Goal: Task Accomplishment & Management: Manage account settings

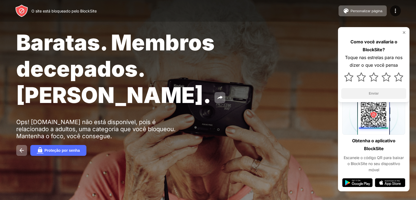
click at [66, 150] on div at bounding box center [80, 163] width 128 height 62
click at [45, 151] on div at bounding box center [80, 163] width 128 height 62
click at [22, 151] on div at bounding box center [80, 163] width 128 height 62
click at [73, 150] on div at bounding box center [80, 163] width 128 height 62
click at [21, 150] on div at bounding box center [80, 163] width 128 height 62
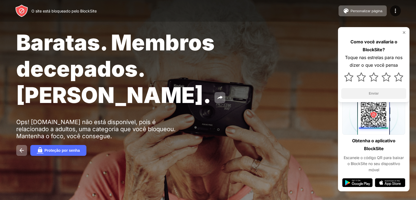
click at [21, 150] on div at bounding box center [80, 163] width 128 height 62
click at [66, 151] on div at bounding box center [80, 163] width 128 height 62
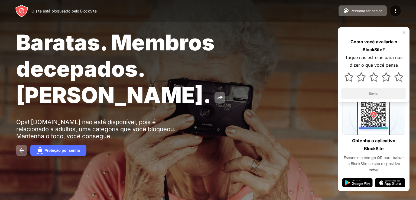
click at [17, 149] on div at bounding box center [80, 163] width 128 height 62
click at [217, 97] on img at bounding box center [220, 97] width 7 height 7
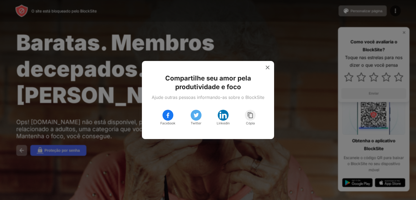
click at [204, 144] on div at bounding box center [208, 100] width 416 height 200
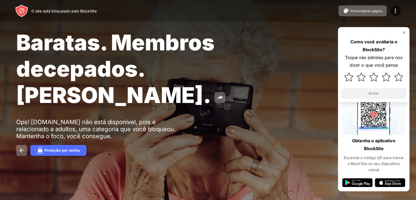
click at [70, 10] on font "O site está bloqueado pelo BlockSite" at bounding box center [63, 11] width 65 height 5
click at [22, 9] on img at bounding box center [21, 10] width 13 height 13
drag, startPoint x: 416, startPoint y: 46, endPoint x: 416, endPoint y: 102, distance: 56.6
click at [416, 102] on div "Baratas. Membros decepados. John Goodman. Ops! meuhentai.com não está disponíve…" at bounding box center [208, 92] width 416 height 185
click at [395, 12] on img at bounding box center [395, 11] width 7 height 7
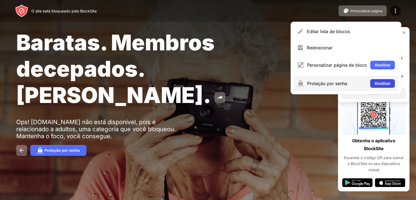
click at [390, 85] on font "Atualizar" at bounding box center [383, 83] width 16 height 4
